Goal: Navigation & Orientation: Go to known website

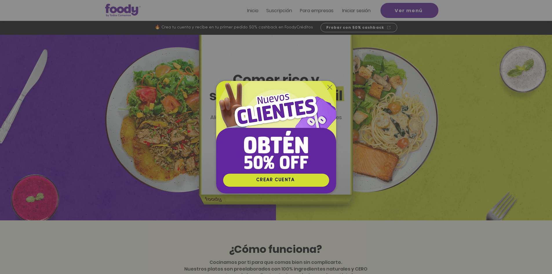
click at [333, 83] on img "Nuevos suscriptores 50% off" at bounding box center [276, 127] width 120 height 92
click at [330, 85] on icon "Volver al sitio" at bounding box center [329, 87] width 5 height 5
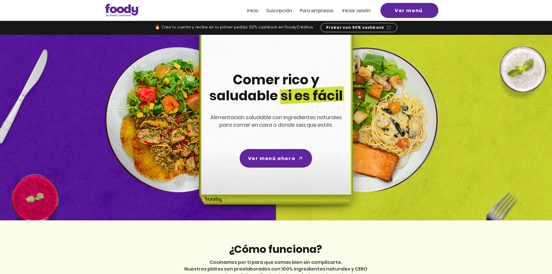
click at [315, 12] on span "ra empresas" at bounding box center [319, 10] width 28 height 7
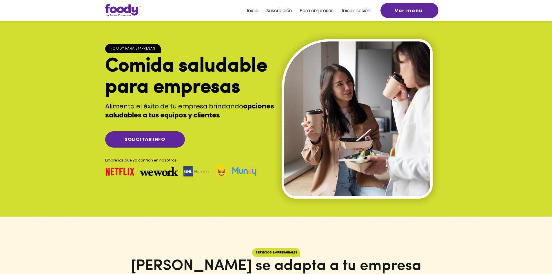
click at [256, 11] on span "Inicio" at bounding box center [252, 10] width 11 height 7
